Goal: Find specific page/section: Find specific page/section

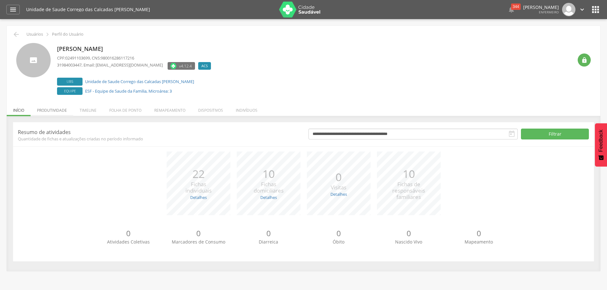
click at [56, 109] on li "Produtividade" at bounding box center [52, 108] width 43 height 15
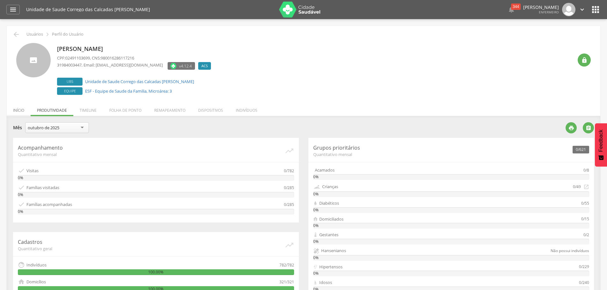
click at [23, 109] on li "Início" at bounding box center [19, 108] width 24 height 15
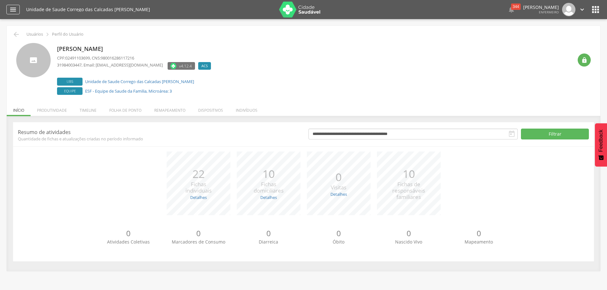
click at [15, 8] on icon "" at bounding box center [13, 10] width 8 height 8
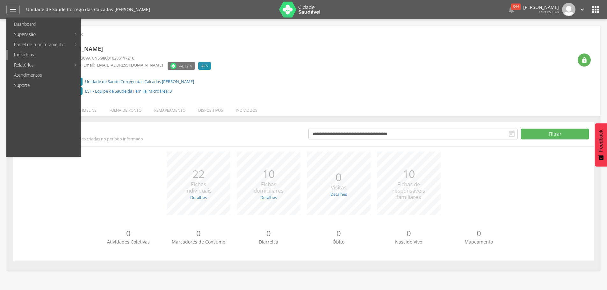
click at [28, 55] on link "Indivíduos" at bounding box center [44, 55] width 73 height 10
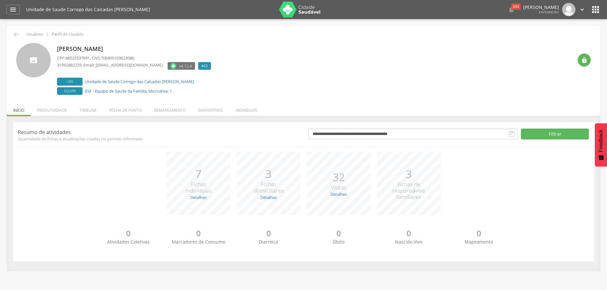
click at [510, 134] on icon "" at bounding box center [512, 134] width 8 height 8
click at [560, 136] on button "Filtrar" at bounding box center [555, 134] width 68 height 11
click at [511, 134] on icon "" at bounding box center [512, 134] width 8 height 8
click at [574, 133] on button "Filtrar" at bounding box center [555, 134] width 68 height 11
click at [515, 134] on icon "" at bounding box center [512, 134] width 8 height 8
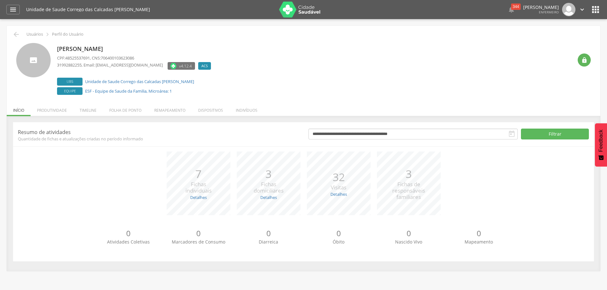
click at [515, 134] on icon "" at bounding box center [512, 134] width 8 height 8
click at [508, 134] on icon "" at bounding box center [512, 134] width 8 height 8
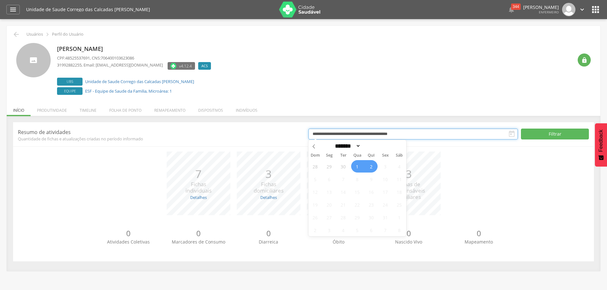
click at [431, 134] on input "**********" at bounding box center [413, 134] width 210 height 11
click at [315, 148] on icon at bounding box center [314, 146] width 4 height 4
select select "*"
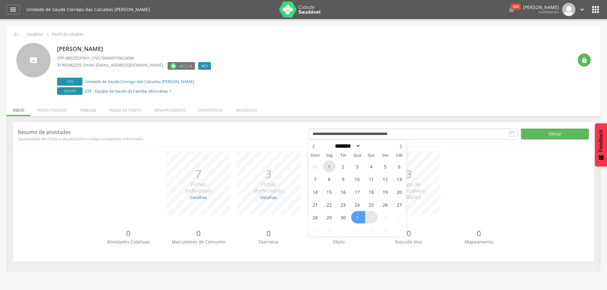
click at [330, 167] on span "1" at bounding box center [329, 166] width 12 height 12
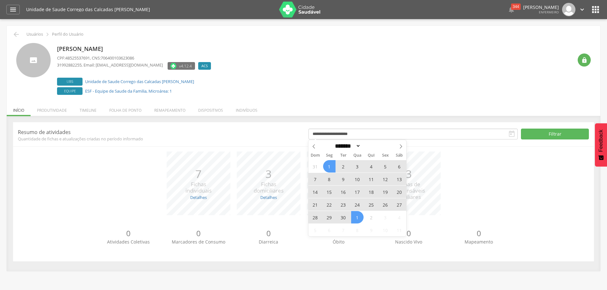
click at [358, 218] on span "1" at bounding box center [357, 217] width 12 height 12
type input "**********"
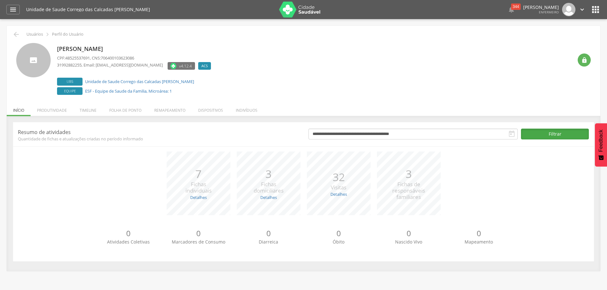
click at [565, 133] on button "Filtrar" at bounding box center [555, 134] width 68 height 11
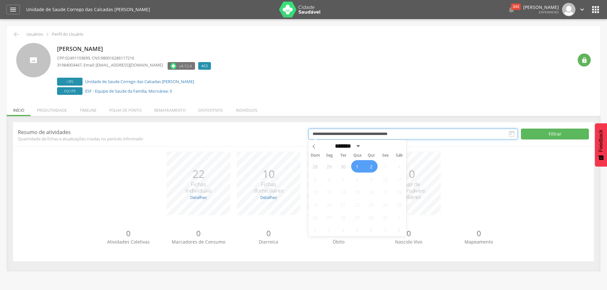
click at [329, 132] on input "**********" at bounding box center [413, 134] width 210 height 11
click at [313, 146] on icon at bounding box center [314, 146] width 4 height 4
select select "*"
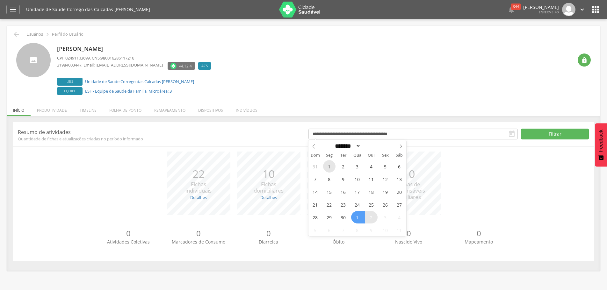
click at [329, 164] on span "1" at bounding box center [329, 166] width 12 height 12
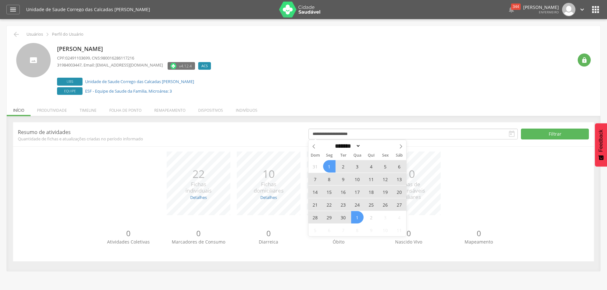
click at [359, 218] on span "1" at bounding box center [357, 217] width 12 height 12
type input "**********"
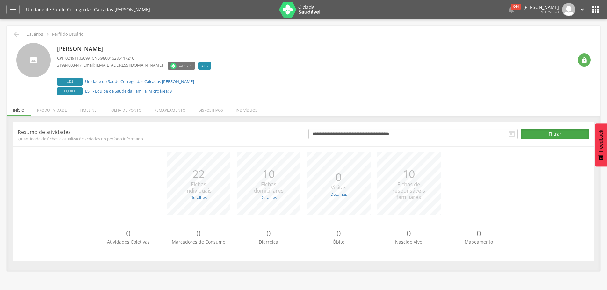
click at [556, 133] on button "Filtrar" at bounding box center [555, 134] width 68 height 11
click at [358, 134] on input "**********" at bounding box center [413, 134] width 210 height 11
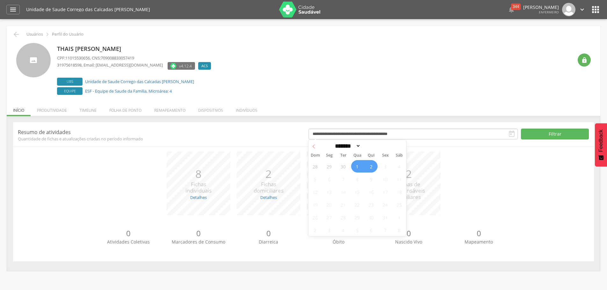
click at [313, 146] on icon at bounding box center [314, 147] width 2 height 4
select select "*"
click at [330, 165] on span "1" at bounding box center [329, 166] width 12 height 12
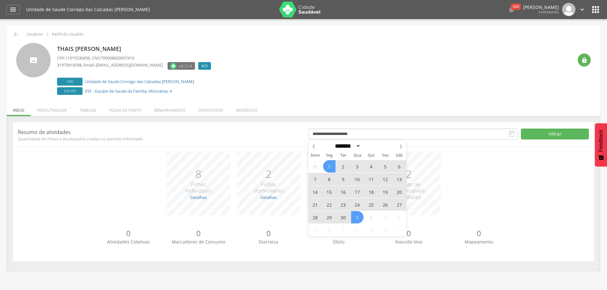
click at [357, 219] on span "1" at bounding box center [357, 217] width 12 height 12
type input "**********"
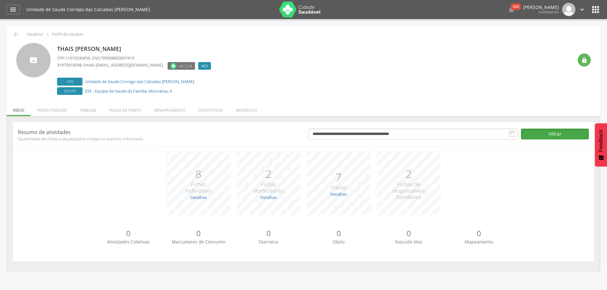
click at [564, 134] on button "Filtrar" at bounding box center [555, 134] width 68 height 11
